Goal: Information Seeking & Learning: Learn about a topic

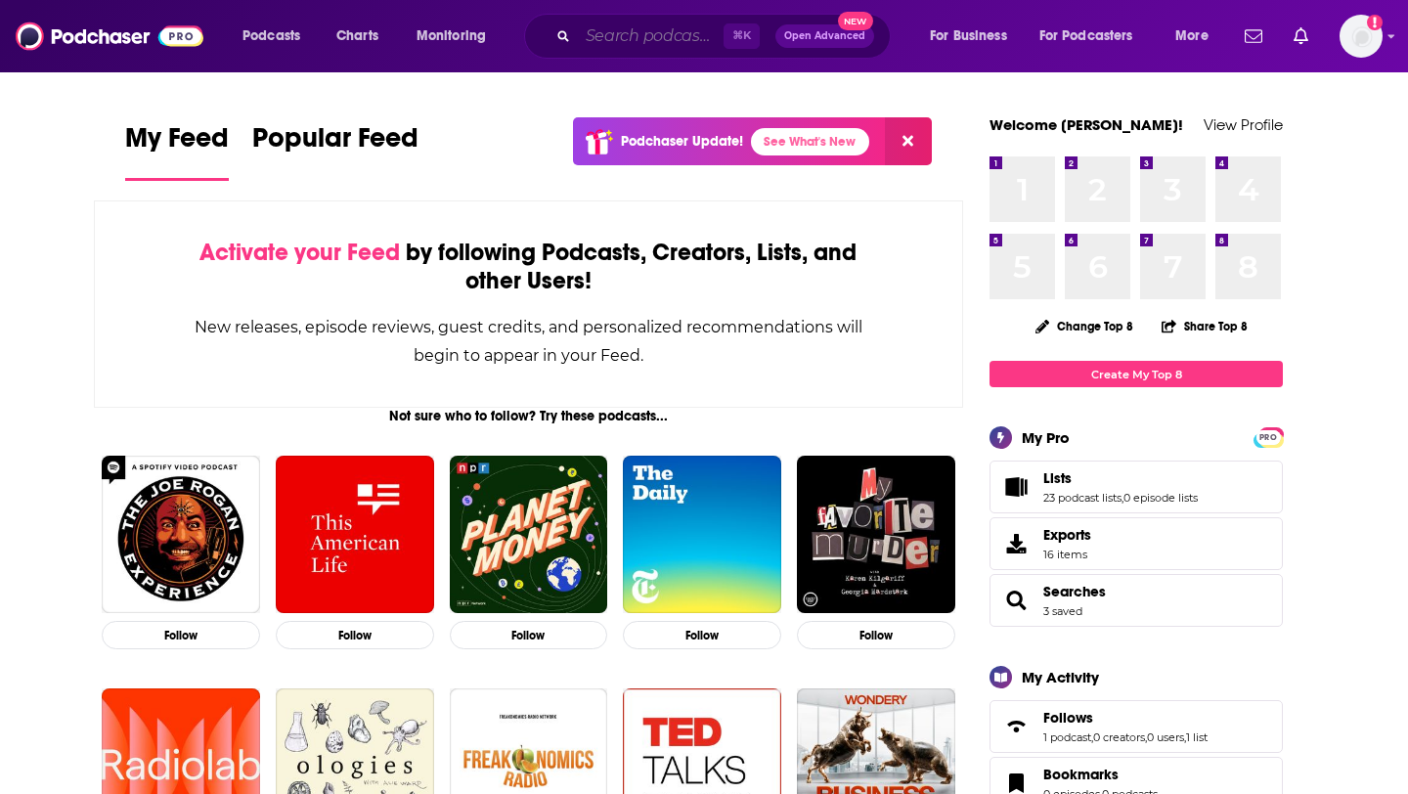
click at [594, 50] on input "Search podcasts, credits, & more..." at bounding box center [651, 36] width 146 height 31
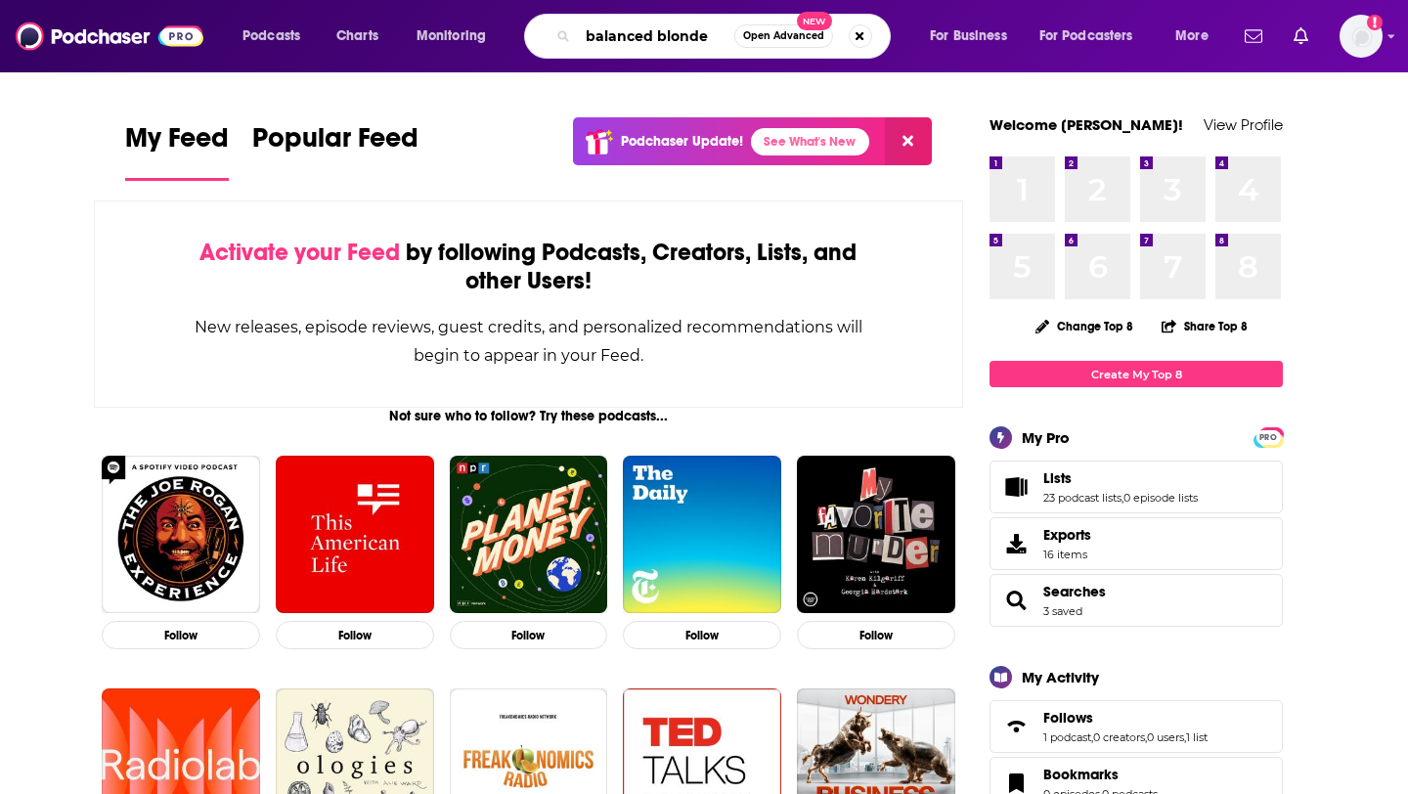
type input "balanced blonde"
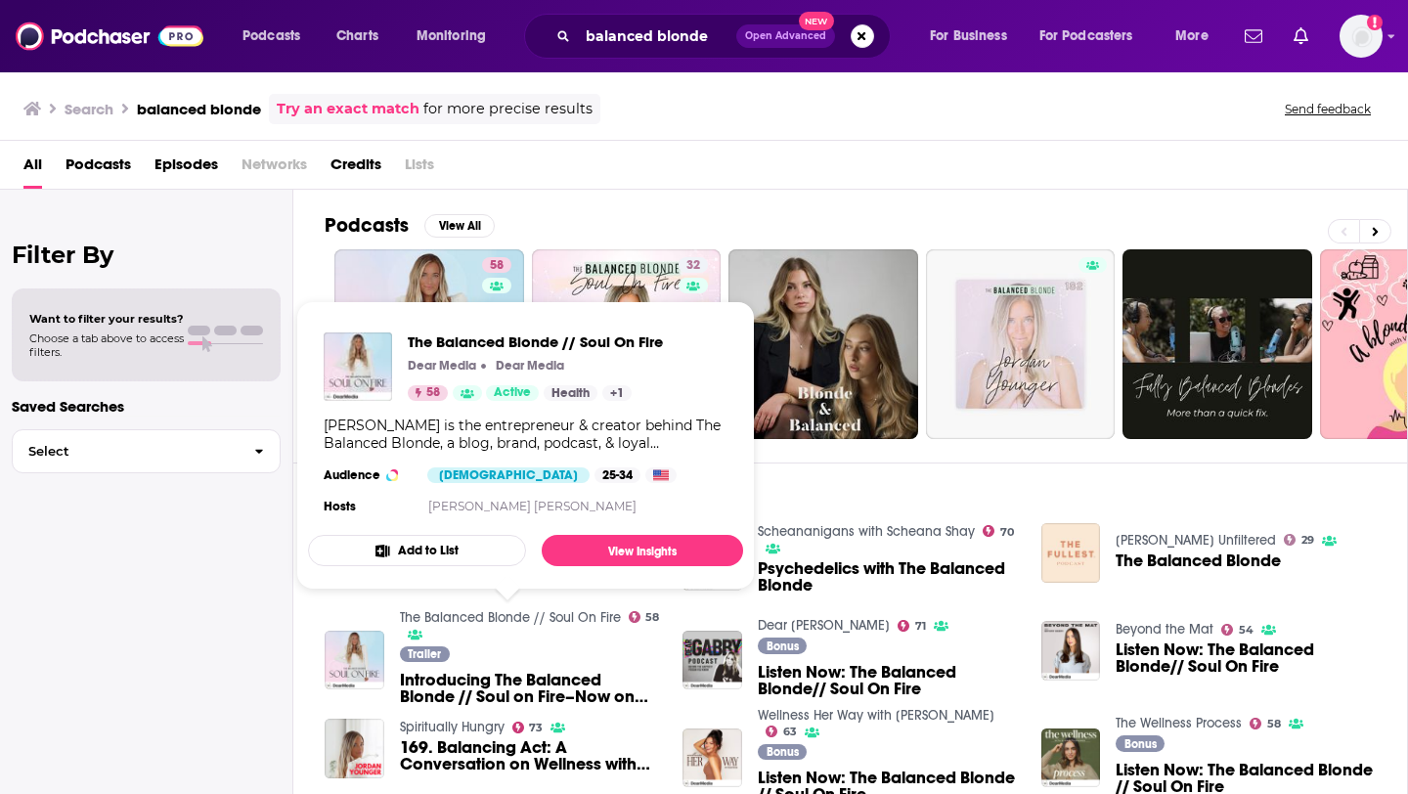
click at [470, 617] on link "The Balanced Blonde // Soul On Fire" at bounding box center [510, 617] width 221 height 17
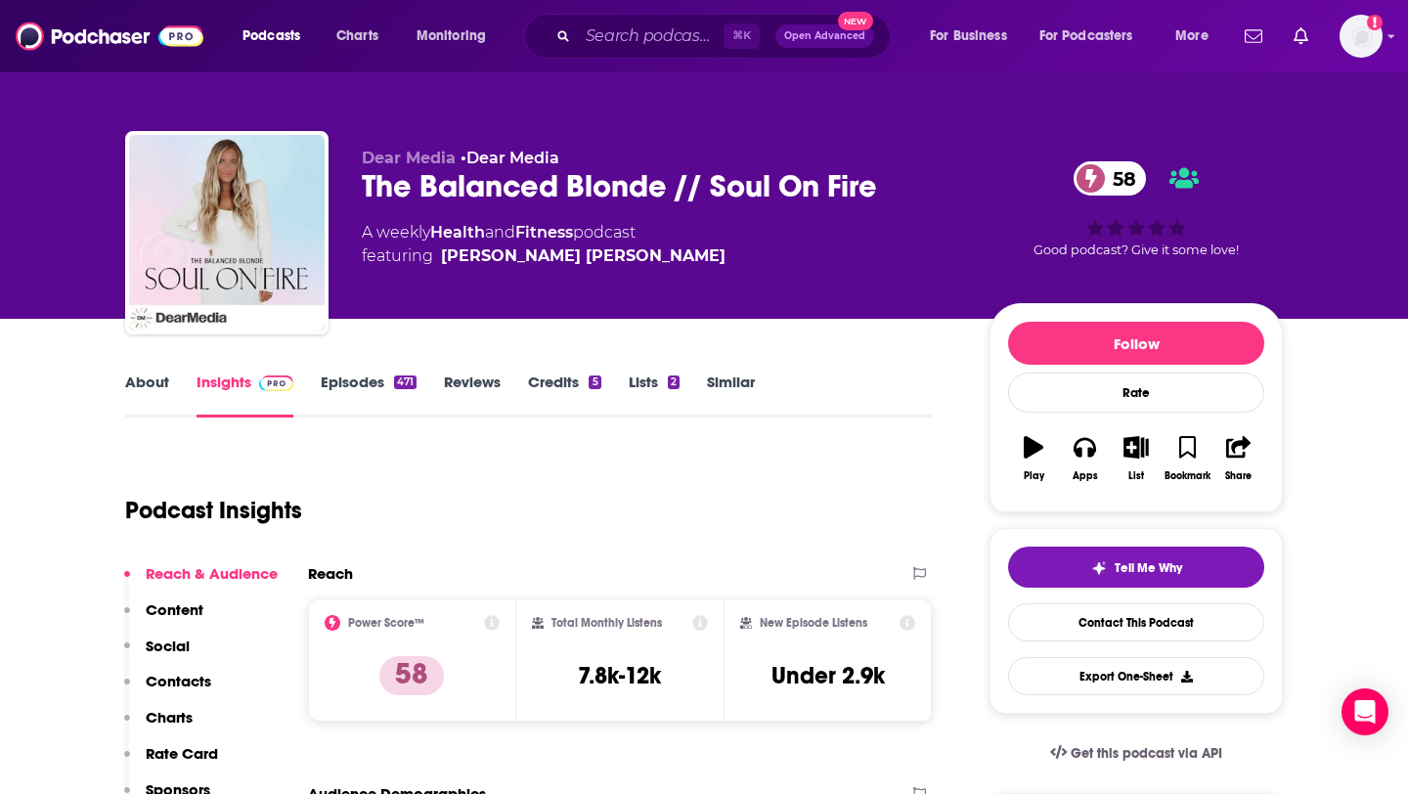
click at [143, 392] on link "About" at bounding box center [147, 395] width 44 height 45
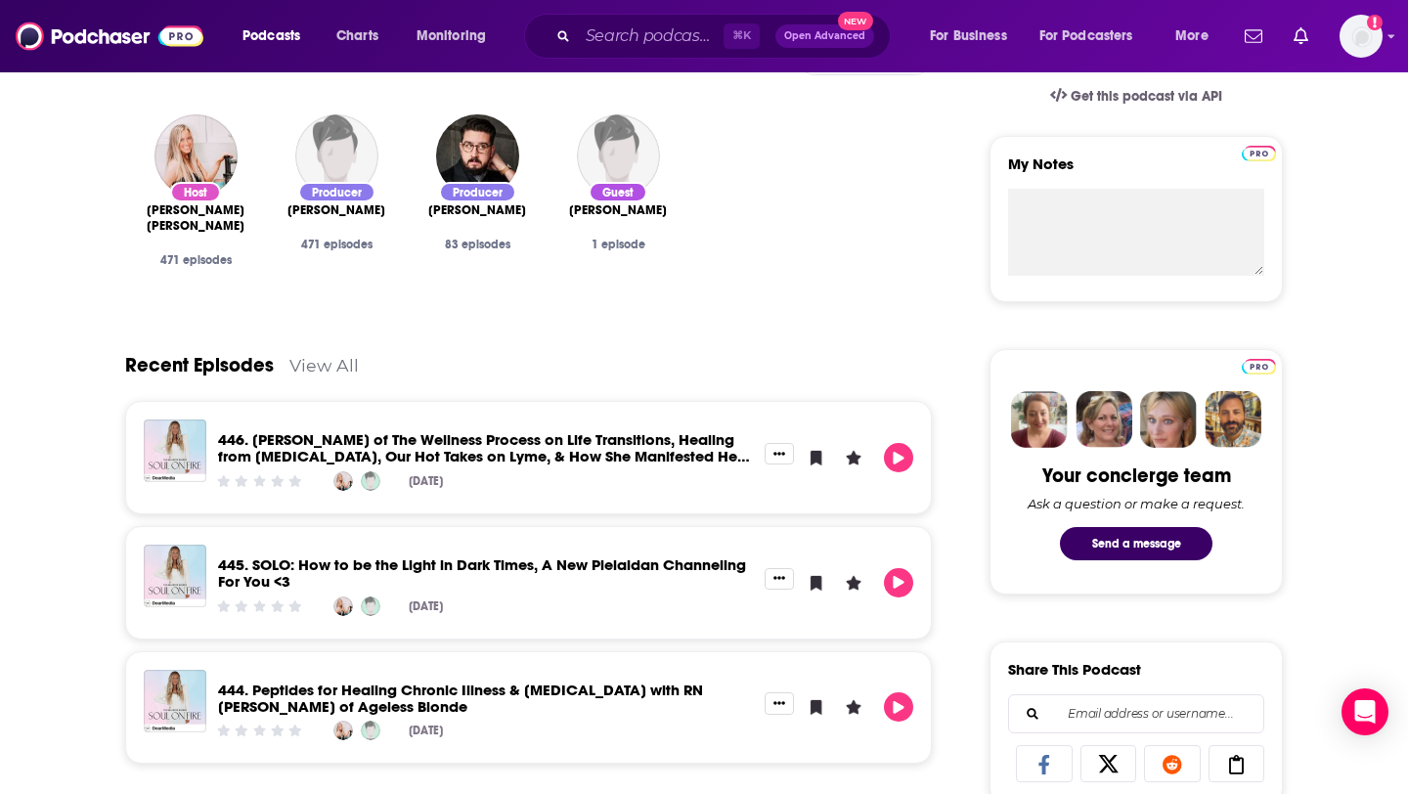
scroll to position [472, 0]
